Goal: Task Accomplishment & Management: Use online tool/utility

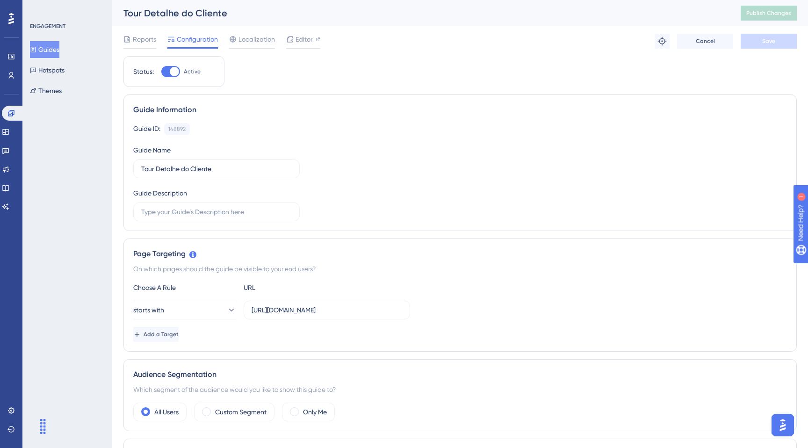
click at [53, 50] on button "Guides" at bounding box center [44, 49] width 29 height 17
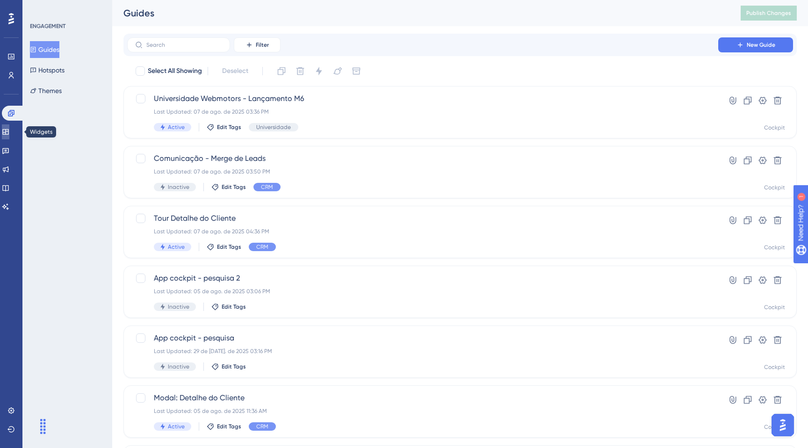
click at [9, 138] on link at bounding box center [5, 131] width 7 height 15
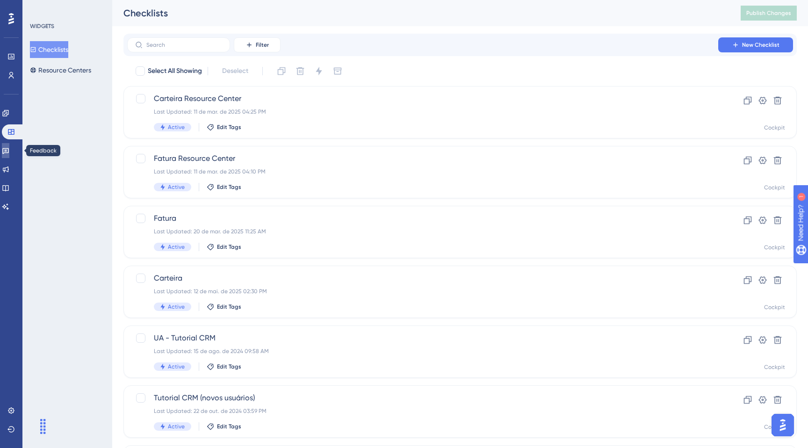
click at [9, 154] on link at bounding box center [5, 150] width 7 height 15
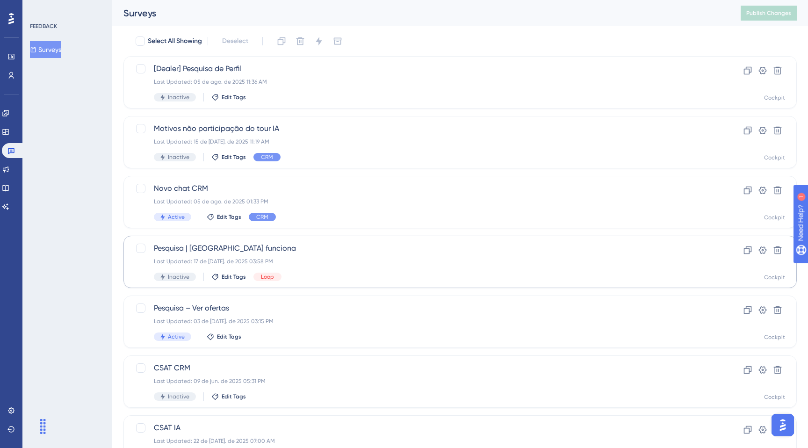
scroll to position [39, 0]
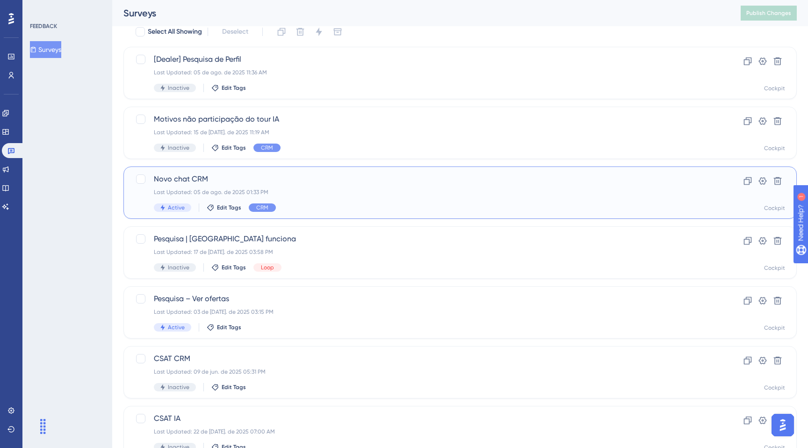
click at [311, 213] on div "Novo chat CRM Last Updated: 05 de ago. de 2025 01:33 PM Active Edit Tags CRM Cl…" at bounding box center [459, 192] width 673 height 52
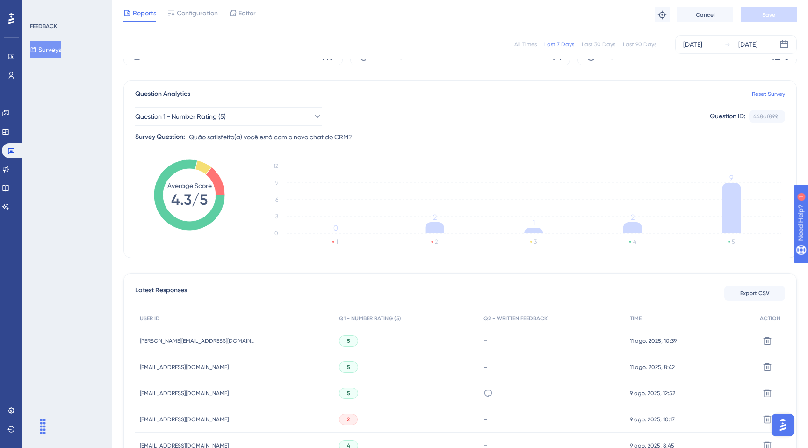
scroll to position [39, 0]
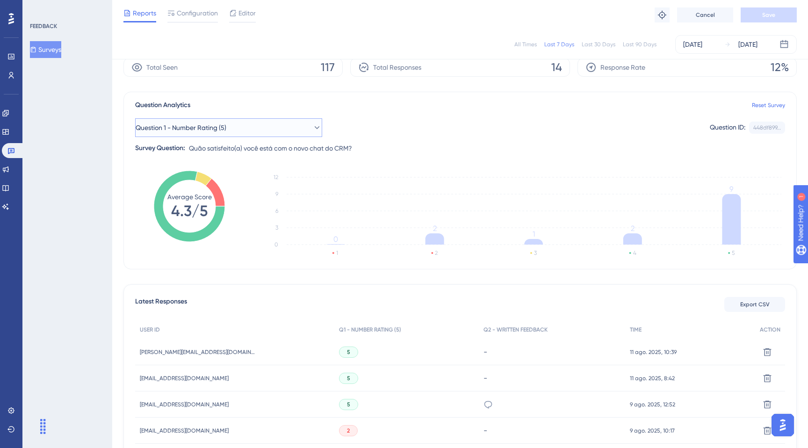
click at [230, 134] on button "Question 1 - Number Rating (5)" at bounding box center [228, 127] width 187 height 19
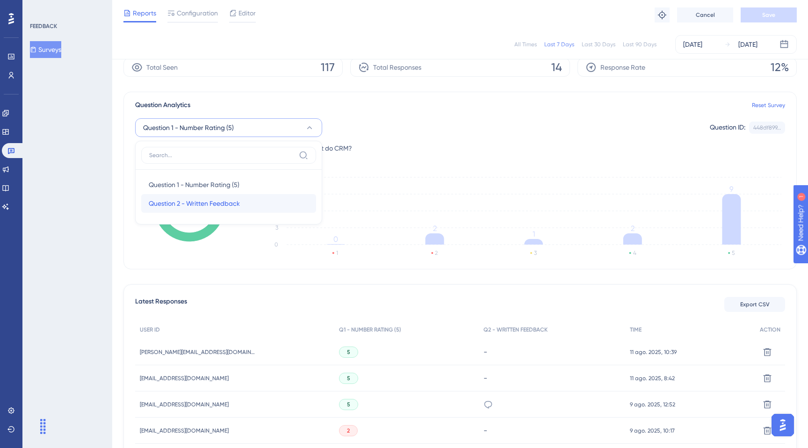
click at [159, 201] on span "Question 2 - Written Feedback" at bounding box center [194, 203] width 91 height 11
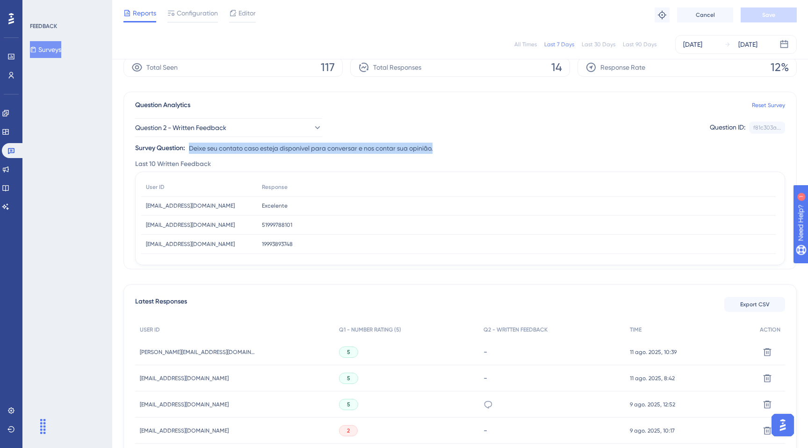
drag, startPoint x: 191, startPoint y: 145, endPoint x: 443, endPoint y: 147, distance: 252.0
click at [443, 147] on div "Question 2 - Written Feedback Question ID: f81c303a... Copy Survey Question: De…" at bounding box center [460, 132] width 650 height 43
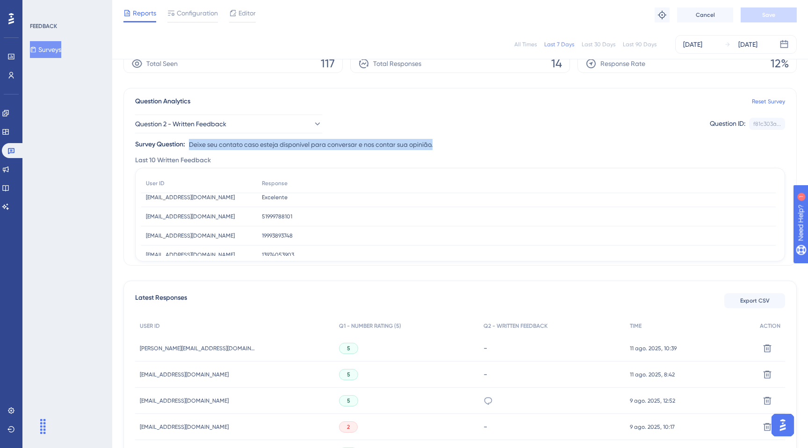
scroll to position [6, 0]
drag, startPoint x: 261, startPoint y: 217, endPoint x: 296, endPoint y: 214, distance: 34.7
click at [296, 214] on div "51999788101 51999788101" at bounding box center [516, 215] width 518 height 19
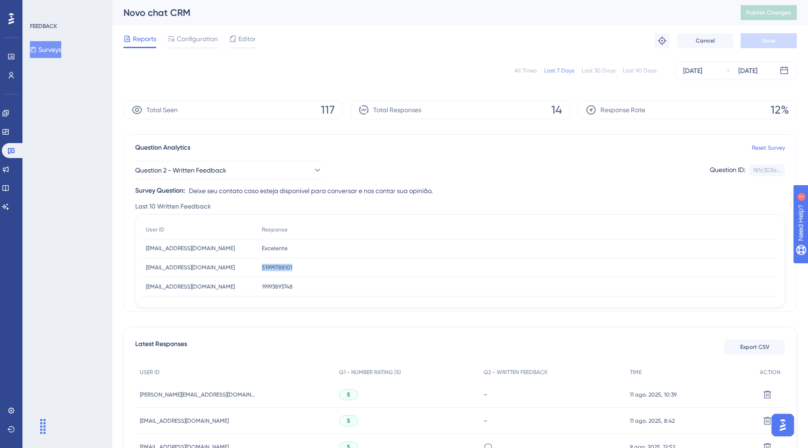
scroll to position [0, 0]
